Goal: Task Accomplishment & Management: Use online tool/utility

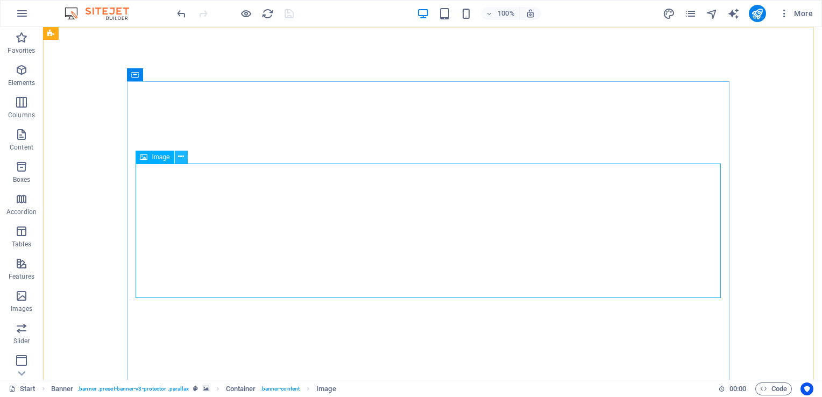
click at [185, 158] on button at bounding box center [181, 157] width 13 height 13
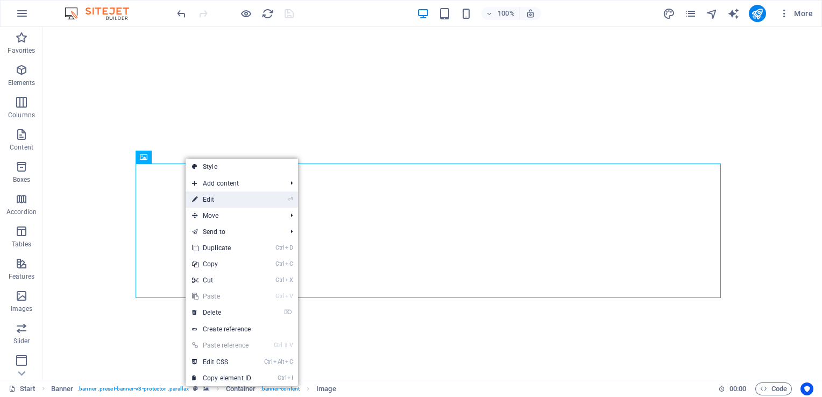
click at [213, 197] on link "⏎ Edit" at bounding box center [222, 200] width 72 height 16
select select "px"
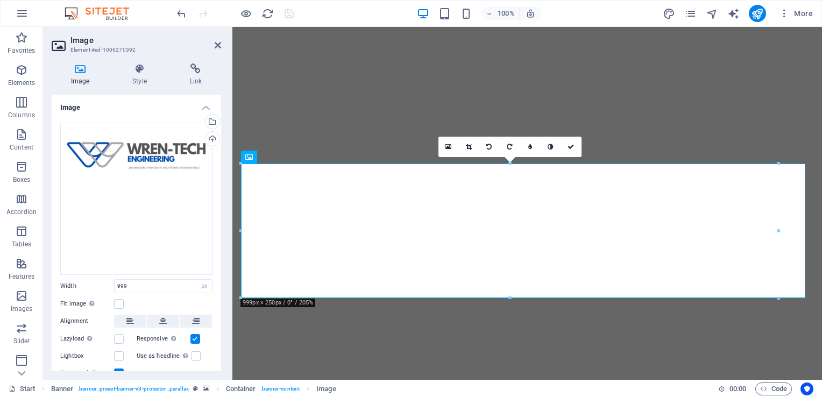
drag, startPoint x: 221, startPoint y: 194, endPoint x: 220, endPoint y: 203, distance: 9.2
click at [220, 203] on div "Image Style Link Image Drag files here, click to choose files or select files f…" at bounding box center [136, 217] width 187 height 325
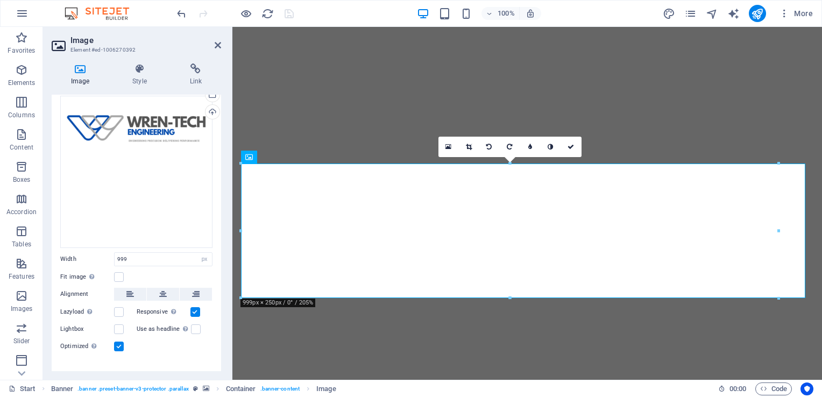
scroll to position [26, 0]
drag, startPoint x: 218, startPoint y: 273, endPoint x: 222, endPoint y: 286, distance: 13.8
click at [222, 286] on div "Image Style Link Image Drag files here, click to choose files or select files f…" at bounding box center [136, 217] width 187 height 325
drag, startPoint x: 222, startPoint y: 286, endPoint x: 222, endPoint y: 257, distance: 29.6
click at [222, 257] on div "Image Style Link Image Drag files here, click to choose files or select files f…" at bounding box center [136, 217] width 187 height 325
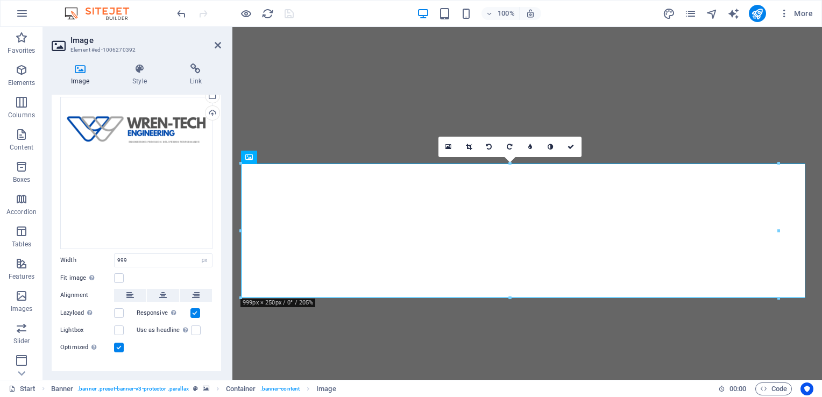
scroll to position [0, 0]
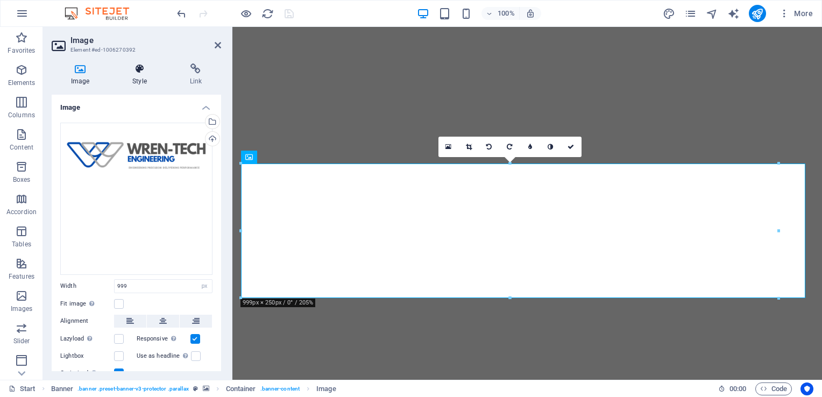
click at [131, 67] on icon at bounding box center [139, 68] width 53 height 11
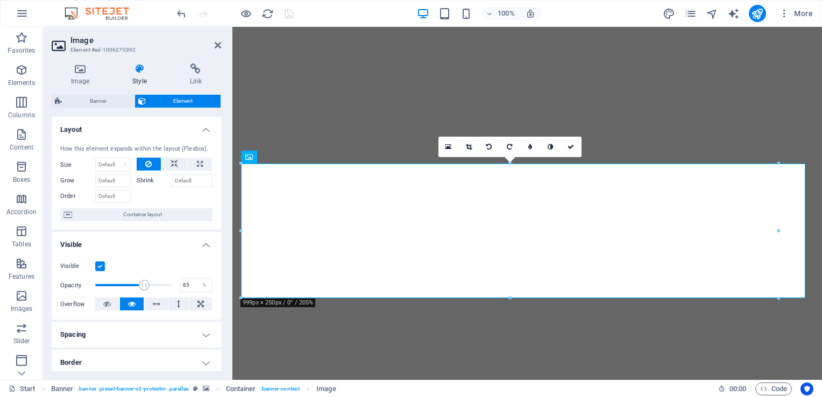
click at [143, 283] on span at bounding box center [133, 285] width 76 height 16
click at [135, 286] on span at bounding box center [133, 285] width 76 height 16
click at [121, 288] on span at bounding box center [133, 285] width 76 height 16
click at [129, 285] on span at bounding box center [133, 285] width 76 height 16
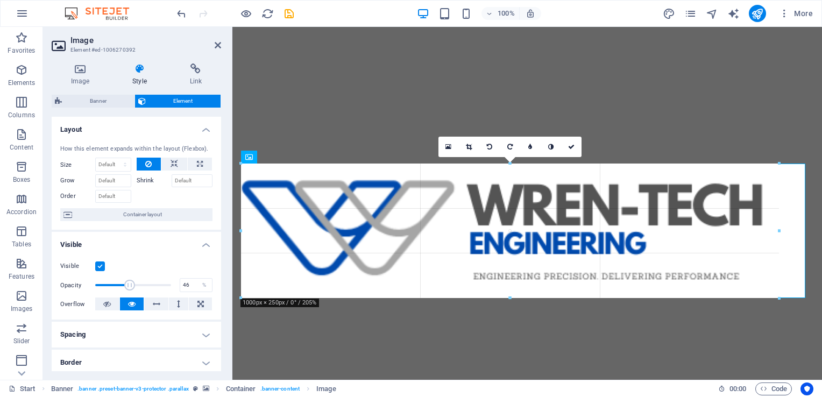
drag, startPoint x: 779, startPoint y: 231, endPoint x: 799, endPoint y: 230, distance: 19.9
drag, startPoint x: 779, startPoint y: 230, endPoint x: 792, endPoint y: 230, distance: 12.9
click at [792, 230] on div "Drag here to replace the existing content. Press “Ctrl” if you want to create a…" at bounding box center [527, 203] width 590 height 353
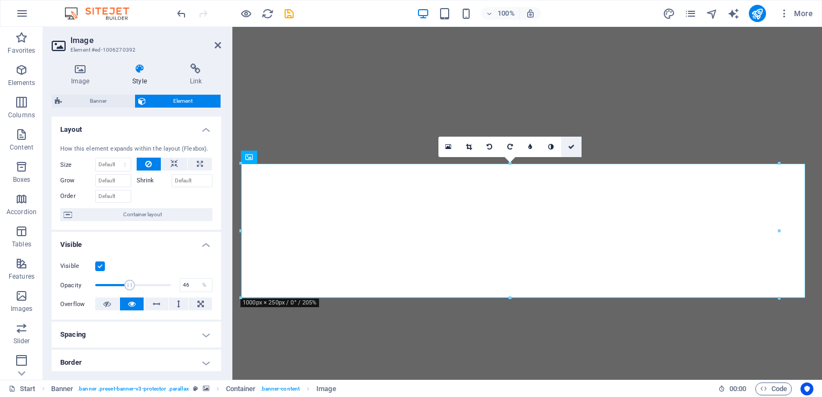
click at [571, 142] on link at bounding box center [571, 147] width 20 height 20
